Goal: Check status

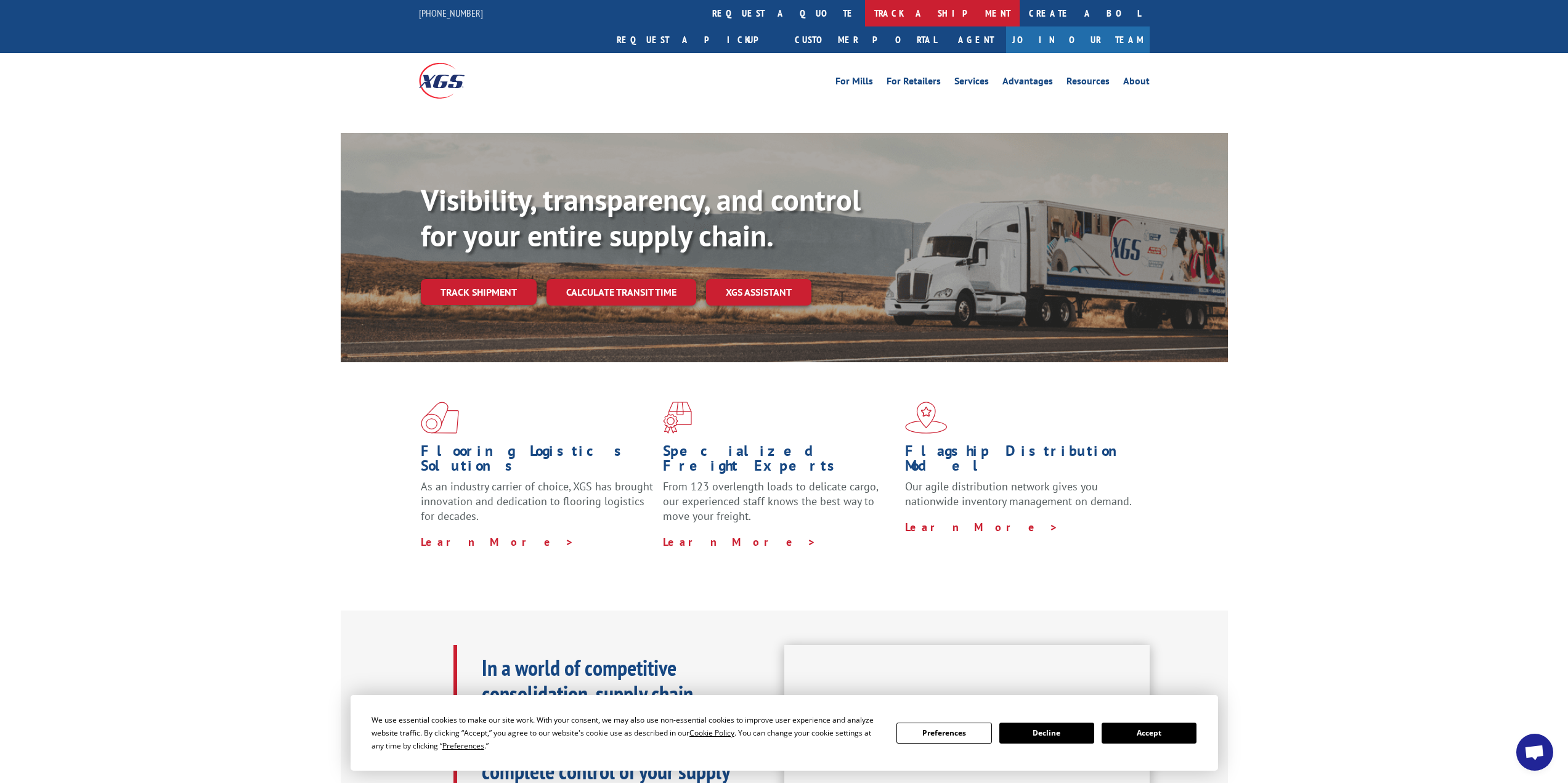
click at [865, 16] on link "track a shipment" at bounding box center [943, 13] width 155 height 26
click at [865, 14] on link "track a shipment" at bounding box center [943, 13] width 155 height 26
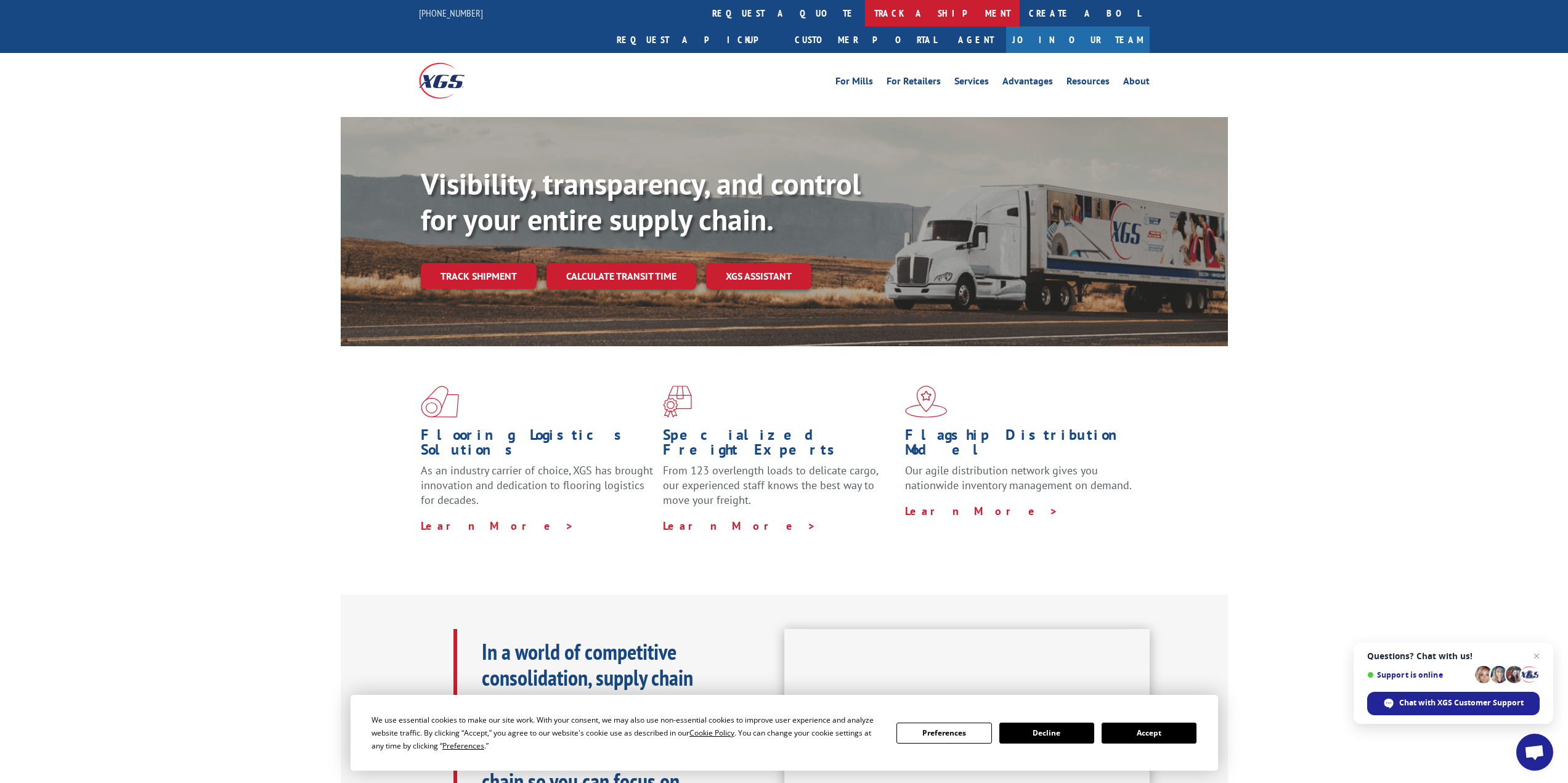
click at [865, 14] on link "track a shipment" at bounding box center [943, 13] width 155 height 26
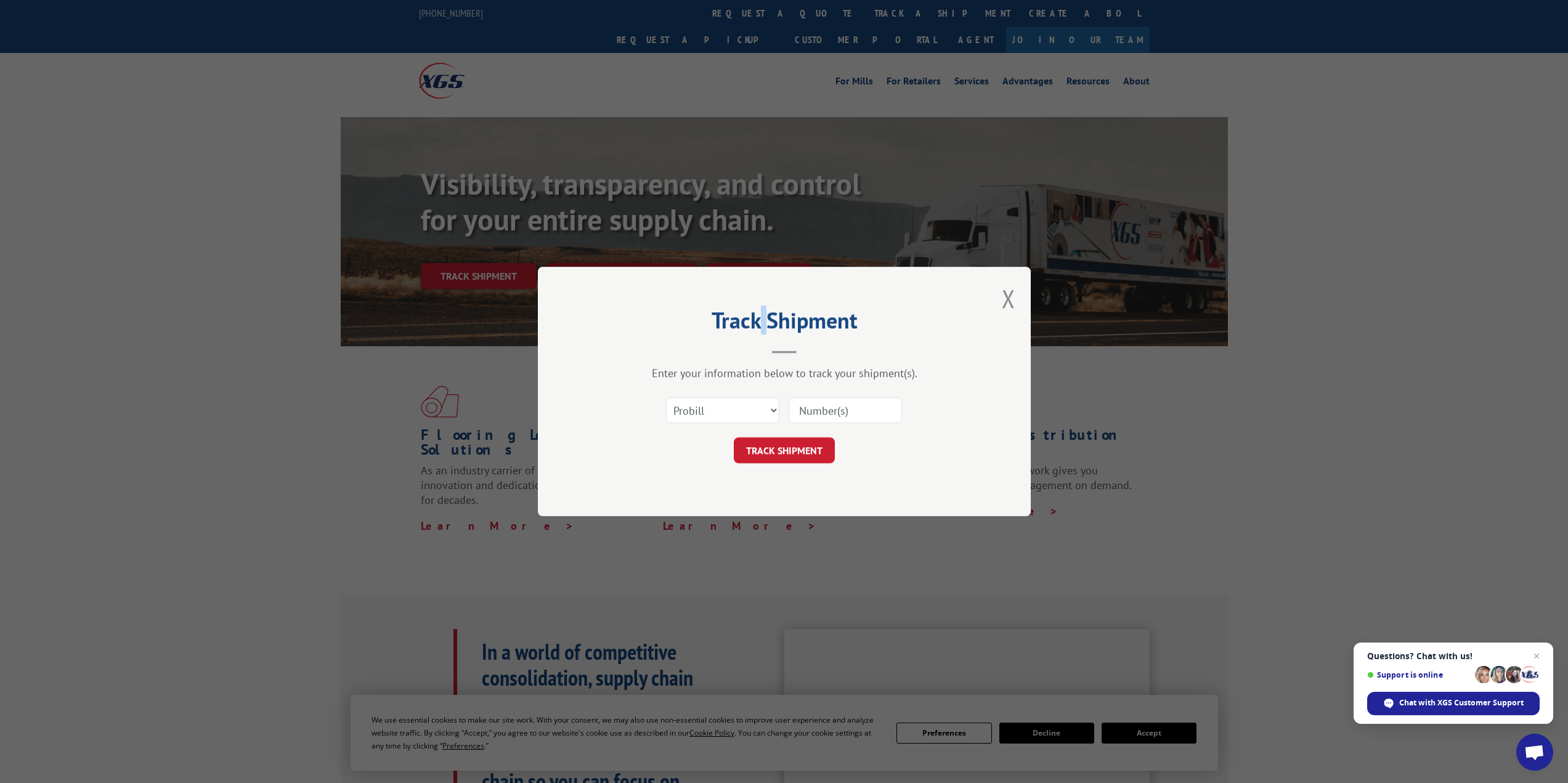
click at [757, 14] on div "Track Shipment Enter your information below to track your shipment(s). Select c…" at bounding box center [784, 391] width 1568 height 783
click at [846, 389] on div "Enter your information below to track your shipment(s). Select category... Prob…" at bounding box center [785, 414] width 370 height 97
click at [725, 402] on select "Select category... Probill BOL PO" at bounding box center [723, 410] width 114 height 26
select select "bol"
click at [666, 397] on select "Select category... Probill BOL PO" at bounding box center [723, 410] width 114 height 26
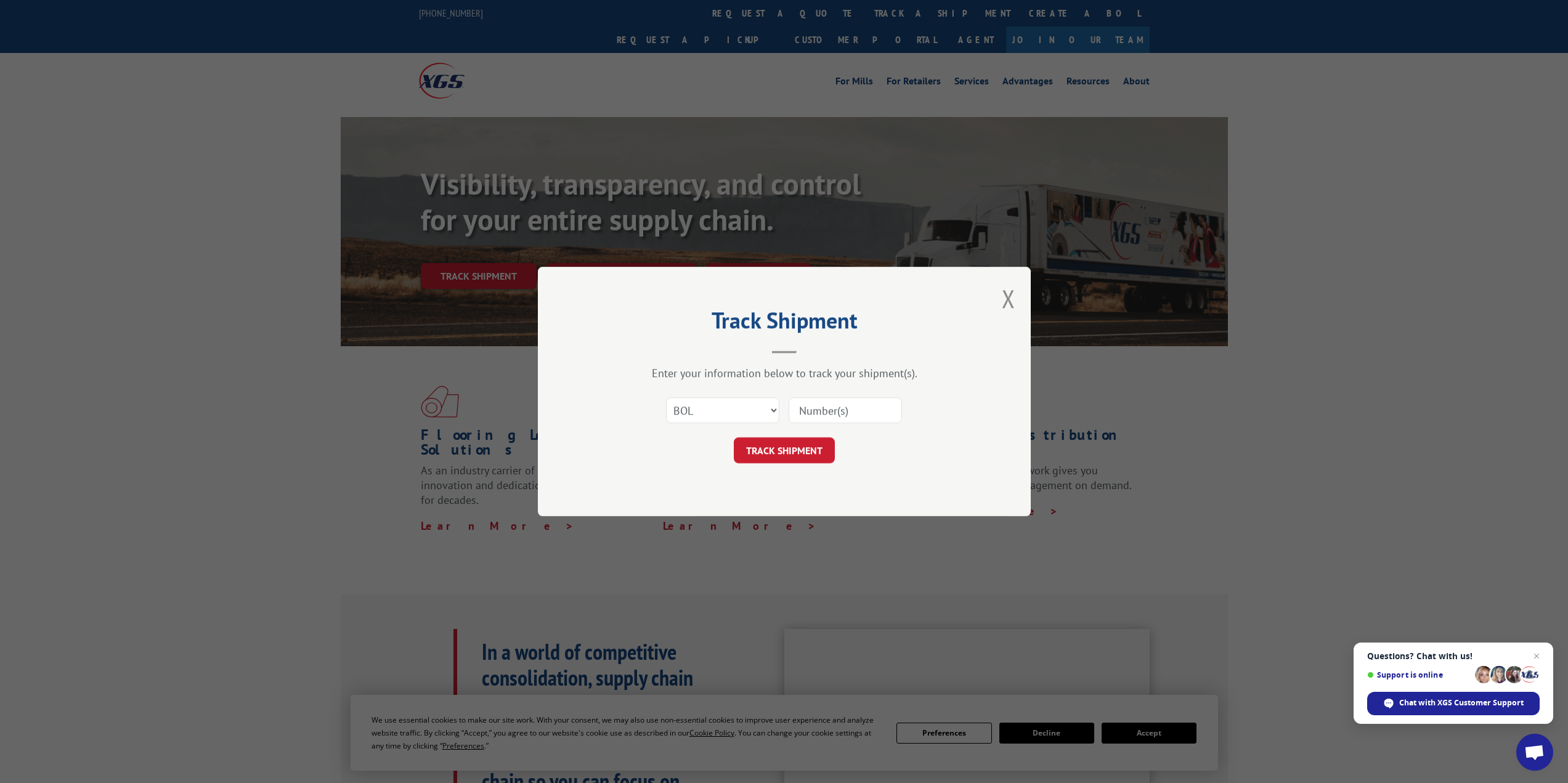
click at [830, 408] on input at bounding box center [846, 410] width 114 height 26
paste input "5227898"
type input "5227898"
click at [794, 453] on button "TRACK SHIPMENT" at bounding box center [785, 450] width 101 height 26
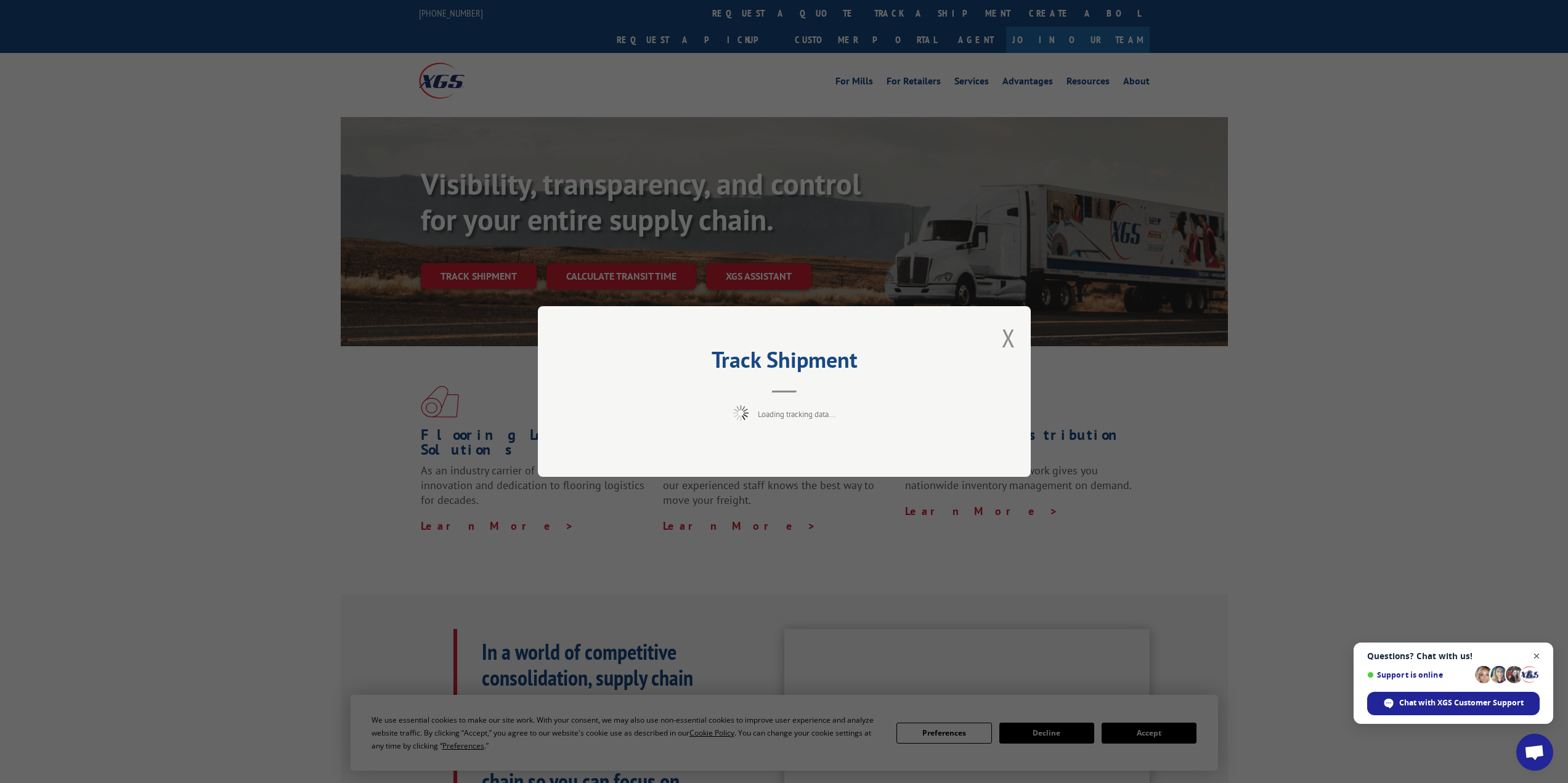
click at [1535, 654] on span "Close chat" at bounding box center [1537, 656] width 16 height 16
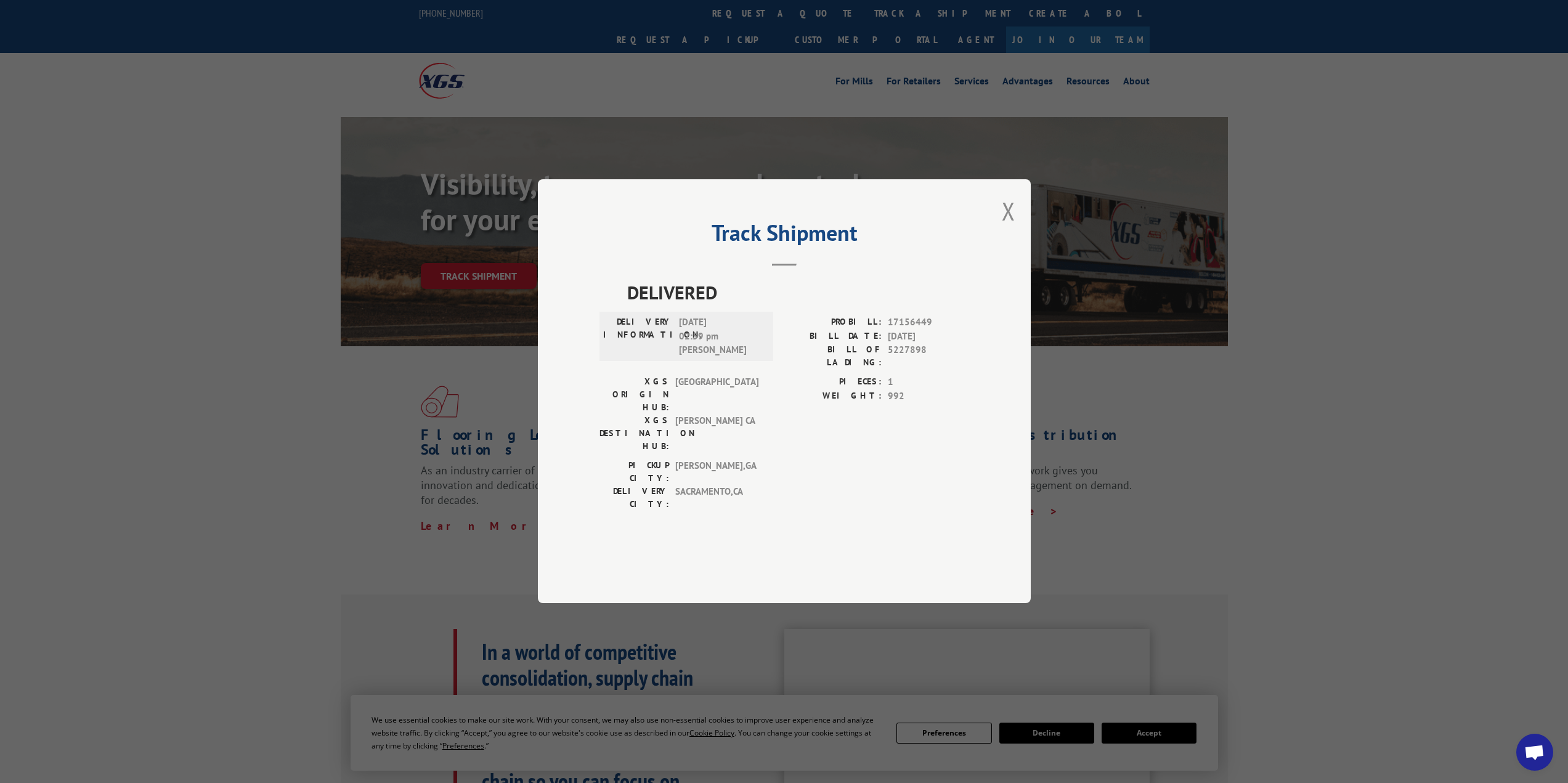
click at [897, 390] on span "1" at bounding box center [929, 382] width 81 height 14
drag, startPoint x: 933, startPoint y: 356, endPoint x: 886, endPoint y: 354, distance: 47.0
click at [886, 330] on div "PROBILL: 17156449" at bounding box center [877, 323] width 185 height 14
copy span "17156449"
click at [934, 81] on div "Track Shipment DELIVERED DELIVERY INFORMATION: [DATE] 02:59 pm [PERSON_NAME]: 1…" at bounding box center [784, 391] width 1568 height 783
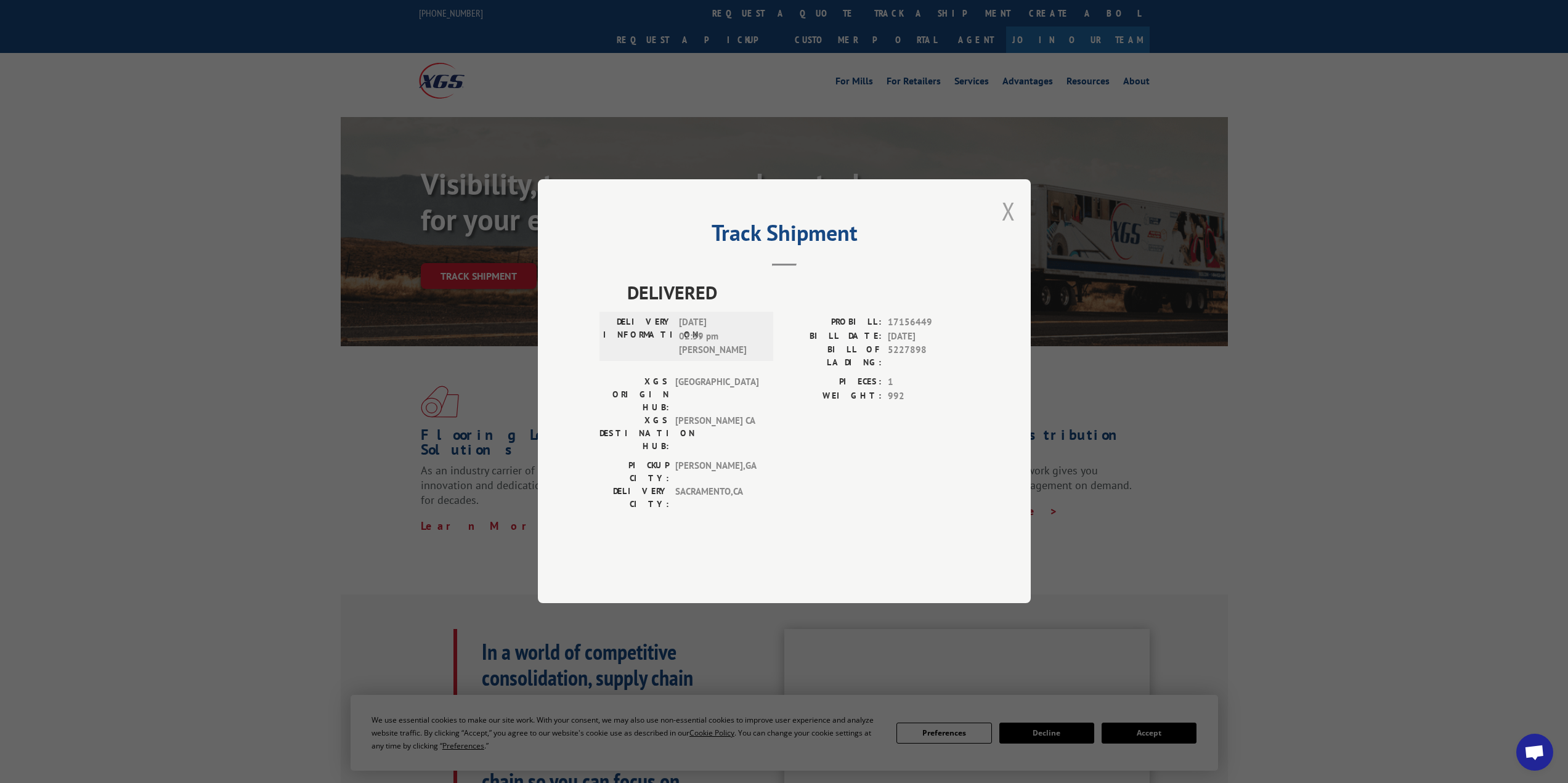
click at [1012, 227] on button "Close modal" at bounding box center [1009, 211] width 14 height 32
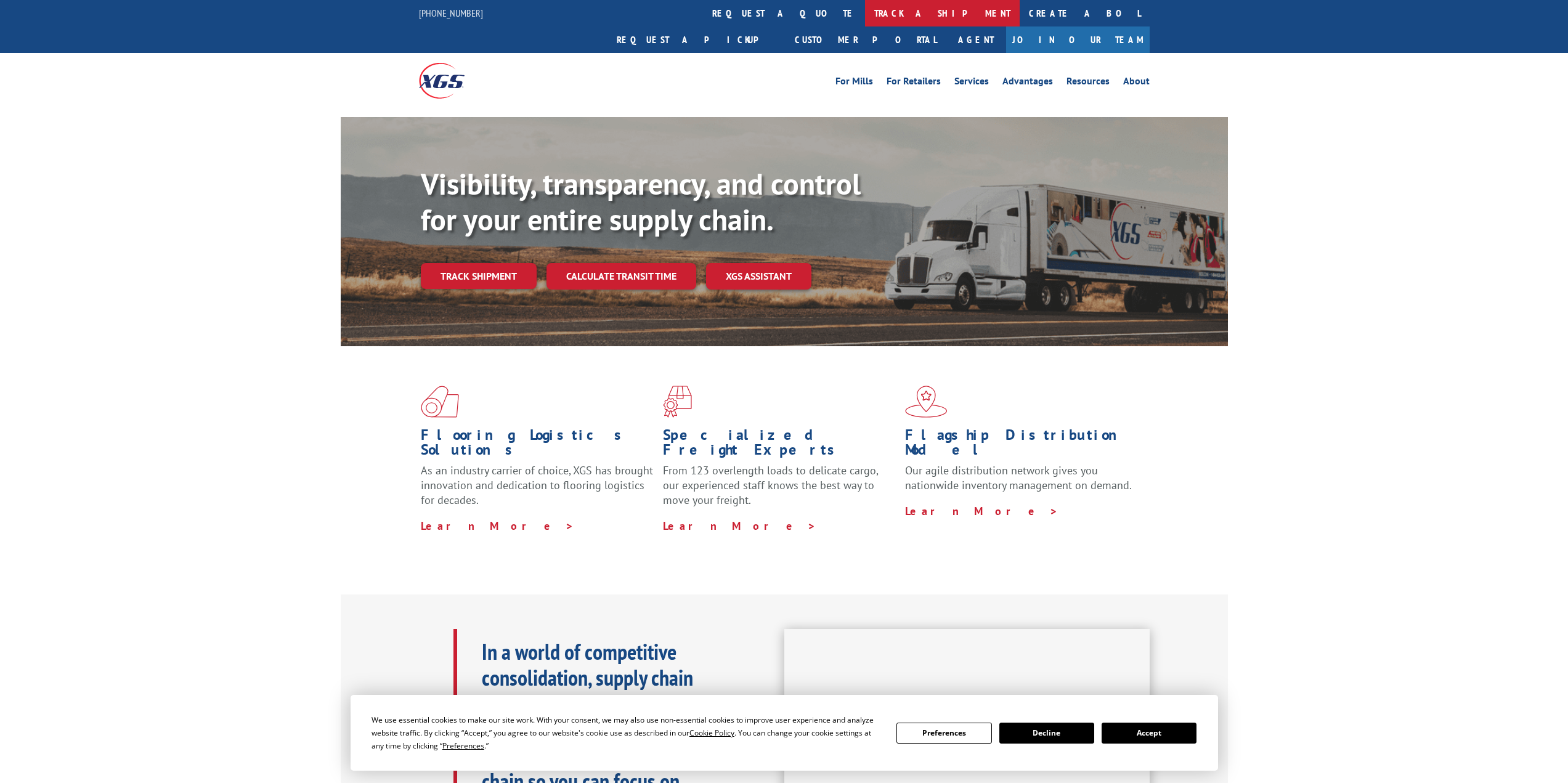
click at [865, 18] on link "track a shipment" at bounding box center [943, 13] width 155 height 26
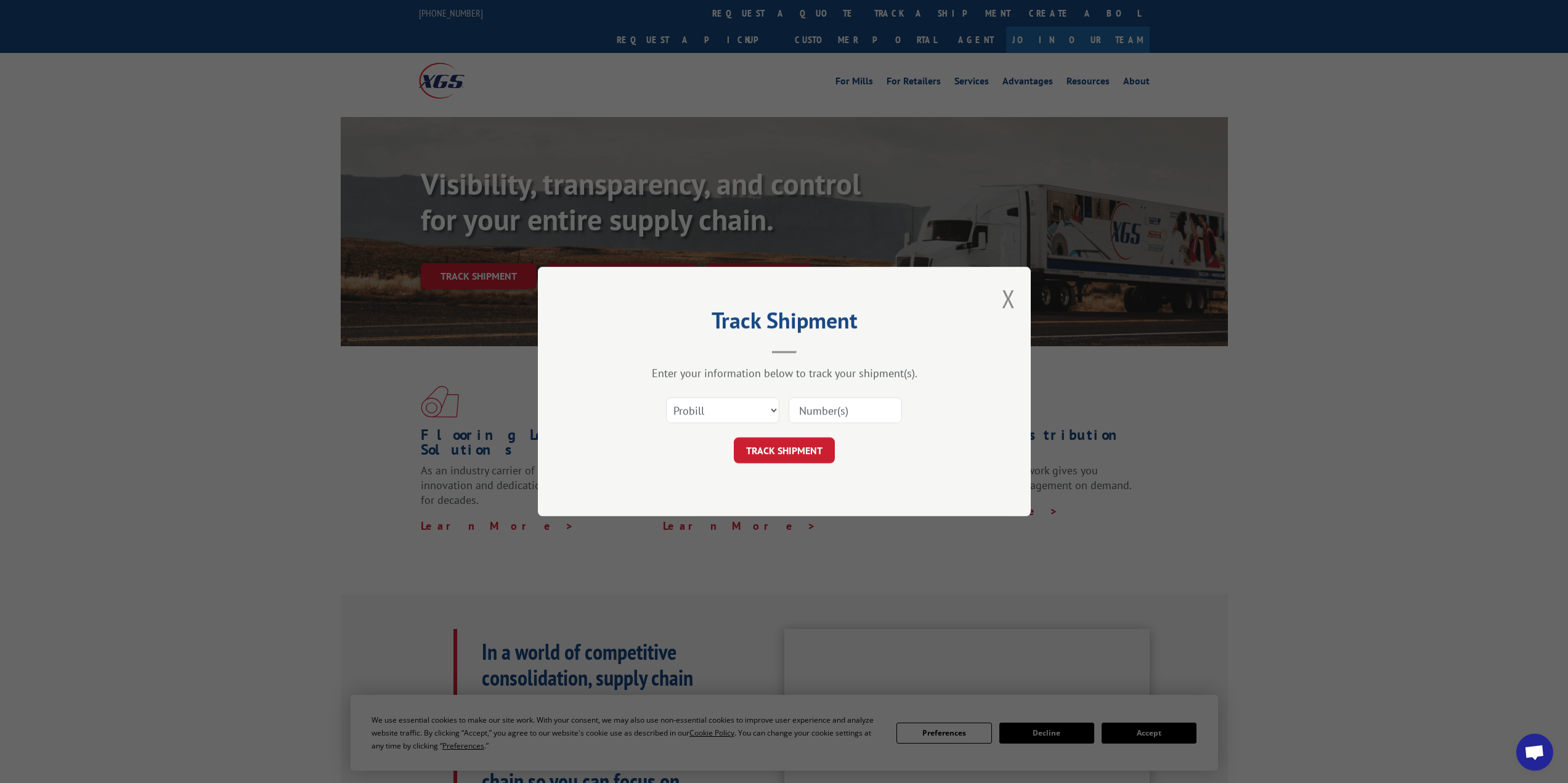
click at [865, 415] on input at bounding box center [846, 410] width 114 height 26
paste input "17156449"
type input "17156449"
click at [792, 444] on button "TRACK SHIPMENT" at bounding box center [785, 450] width 101 height 26
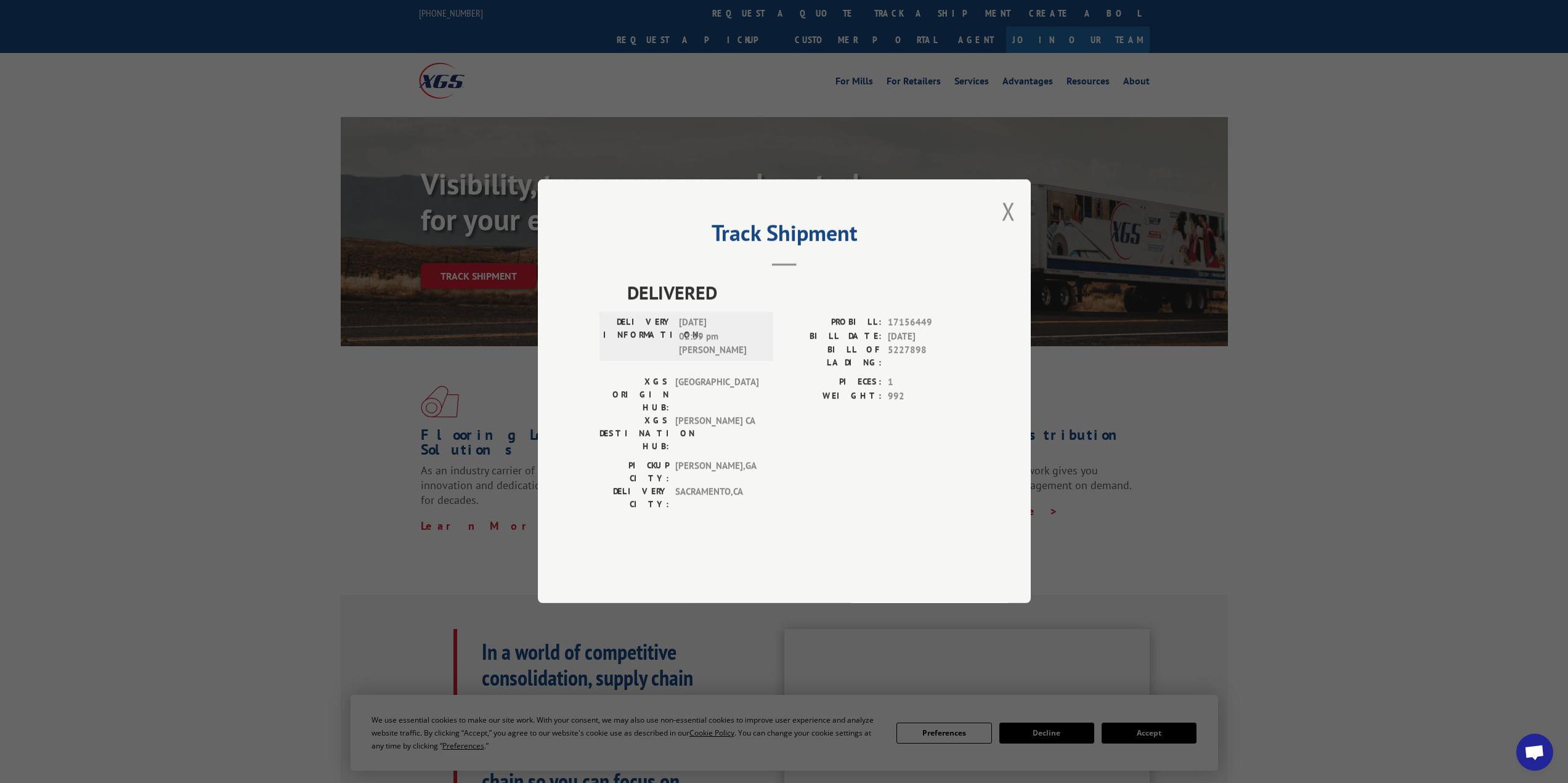
click at [918, 344] on span "[DATE]" at bounding box center [929, 336] width 81 height 14
